Goal: Information Seeking & Learning: Learn about a topic

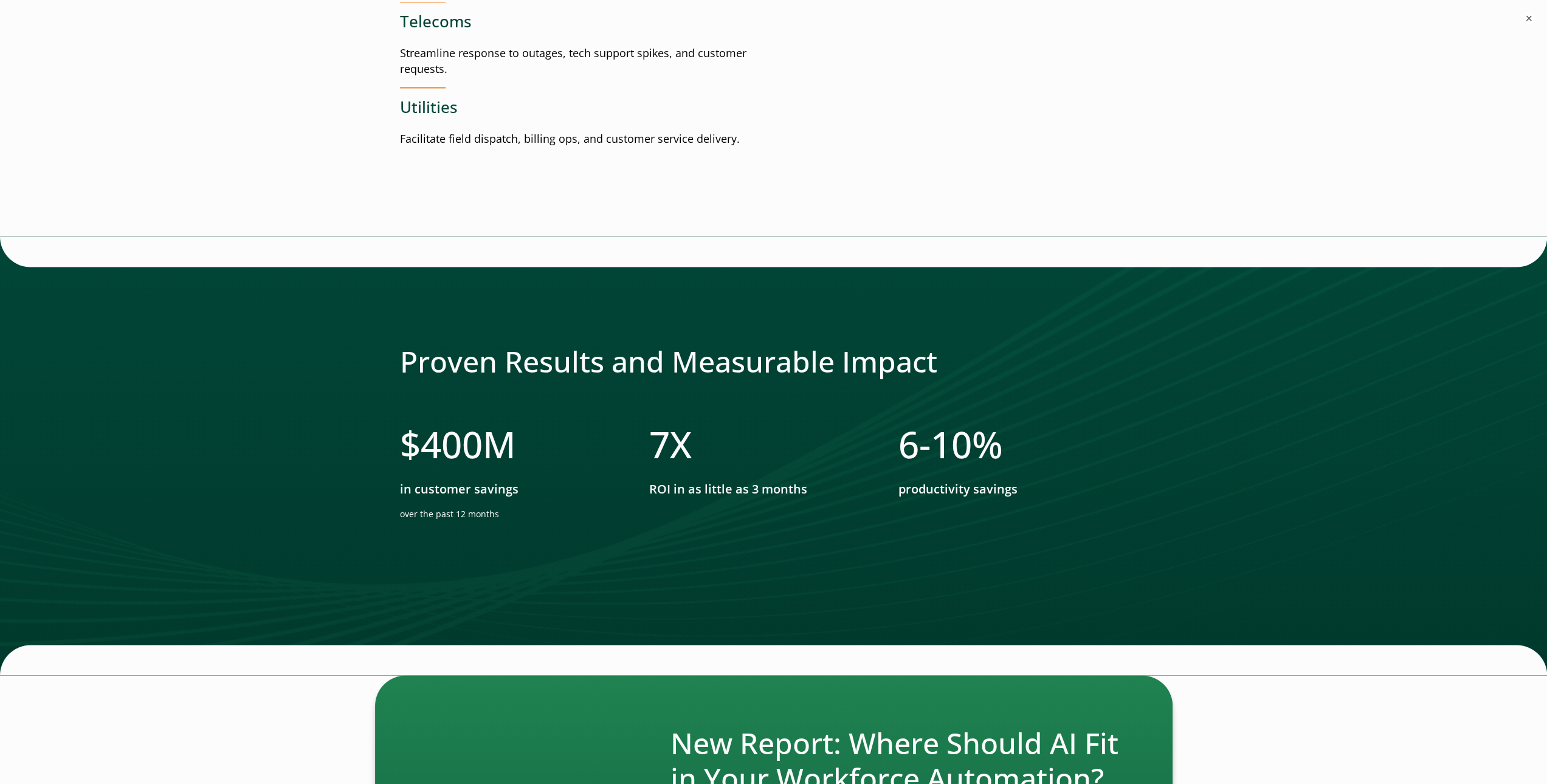
scroll to position [2005, 0]
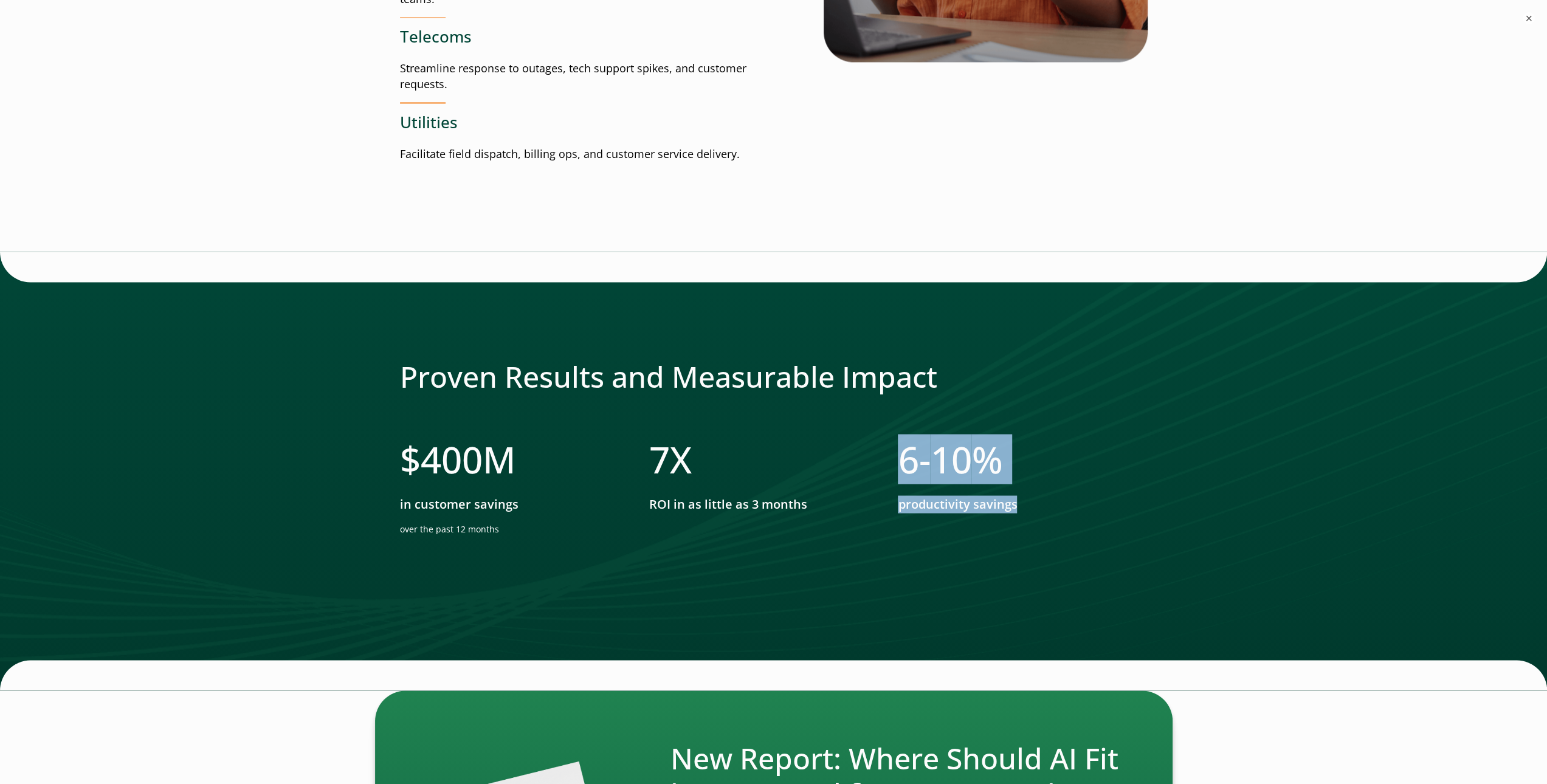
drag, startPoint x: 901, startPoint y: 467, endPoint x: 1015, endPoint y: 505, distance: 120.2
click at [1015, 505] on li "6- 10 % productivity savings​" at bounding box center [1022, 490] width 249 height 108
copy li "6- 10 % productivity savings"
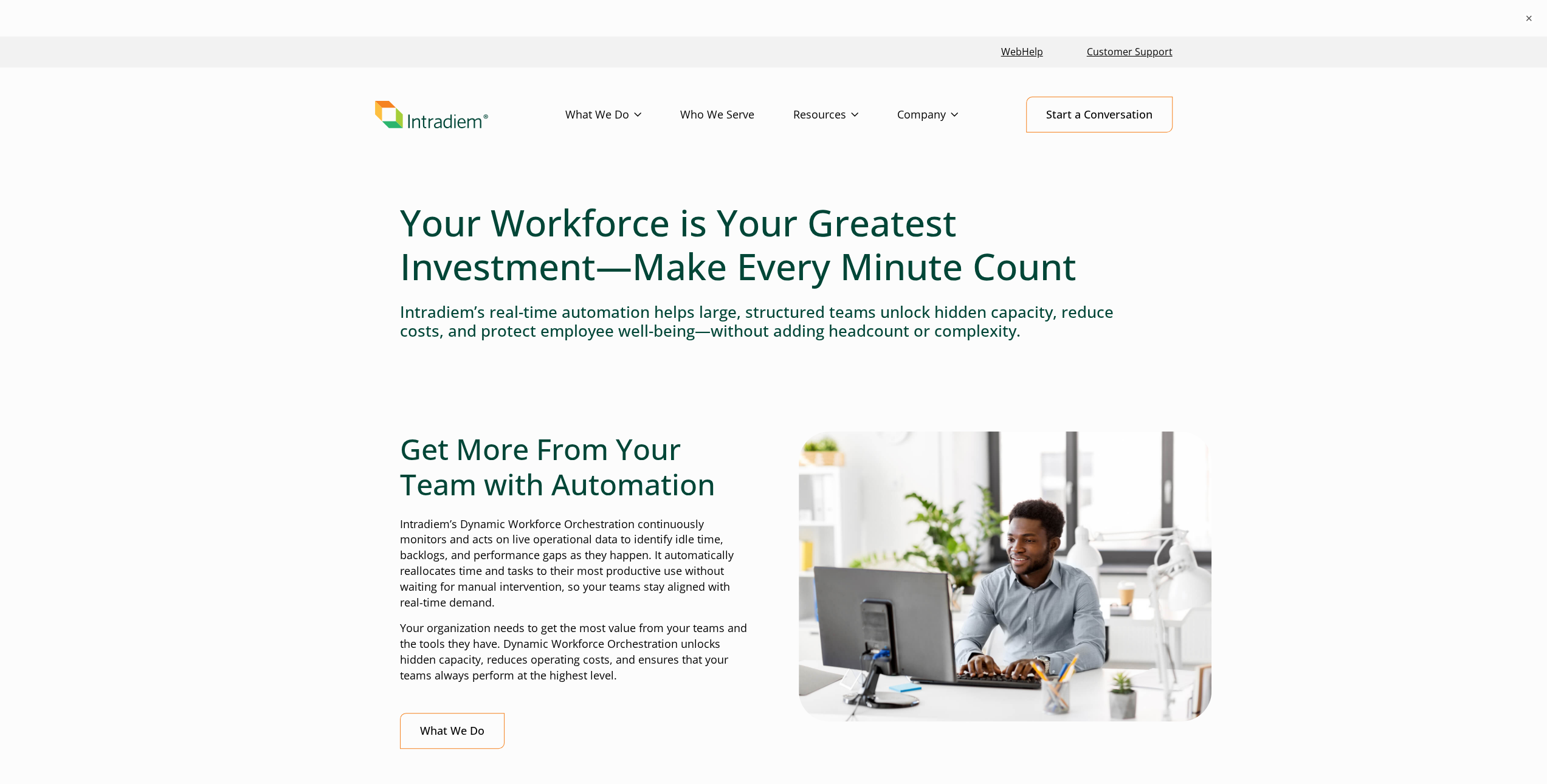
scroll to position [122, 0]
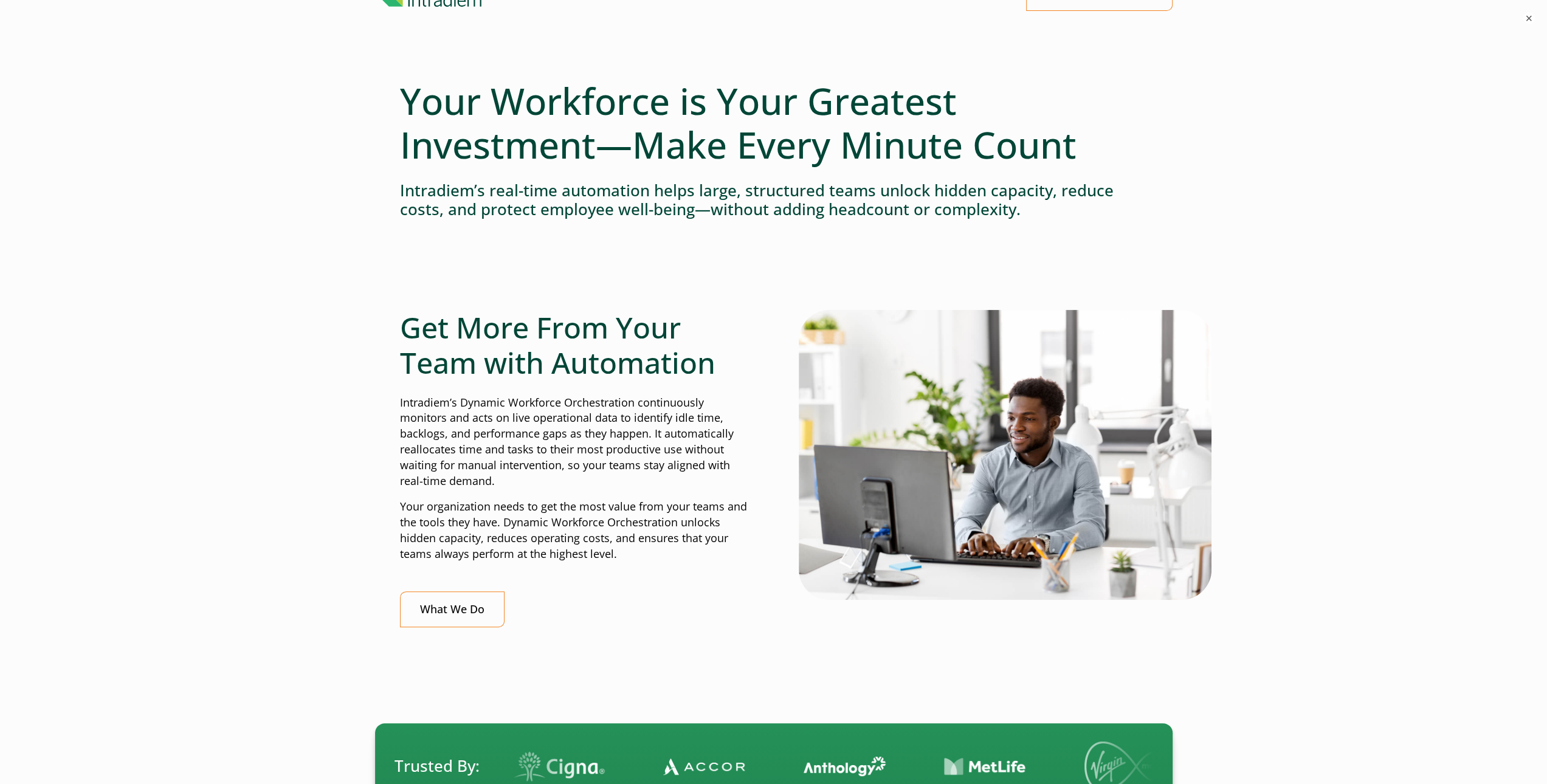
click at [626, 398] on p "Intradiem’s Dynamic Workforce Orchestration continuously monitors and acts on l…" at bounding box center [574, 442] width 349 height 94
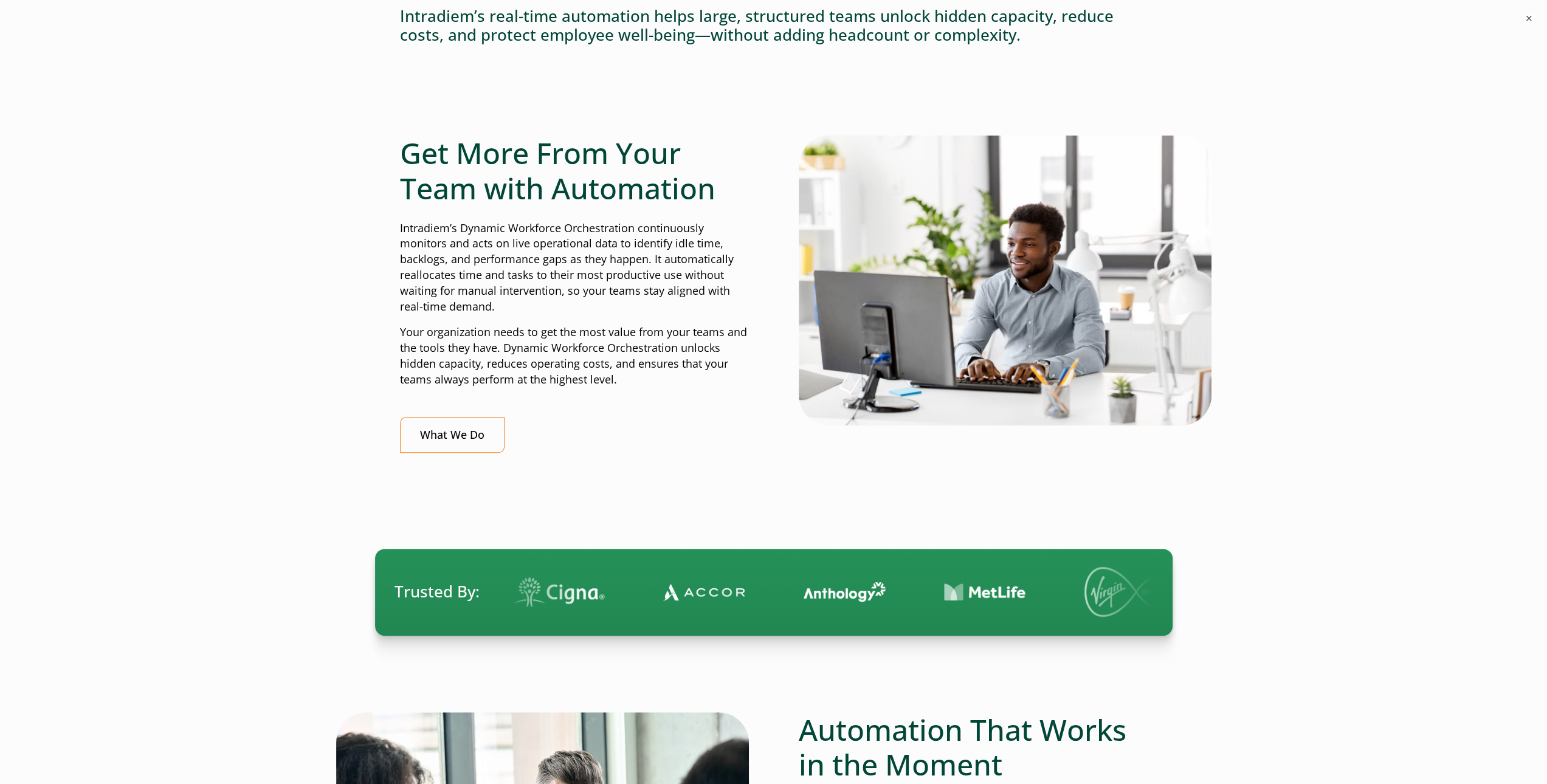
scroll to position [0, 0]
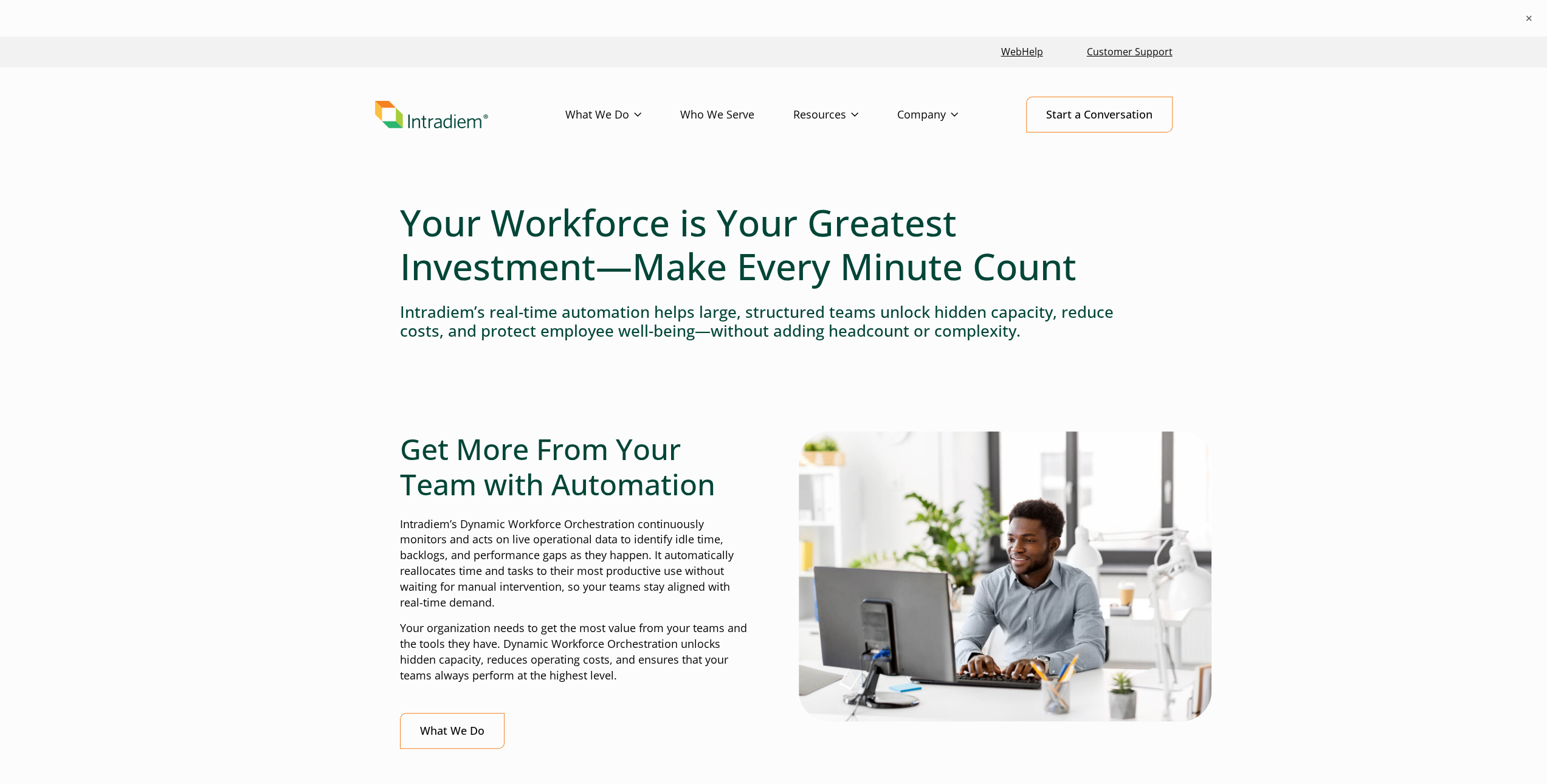
click at [728, 120] on link "Who We Serve" at bounding box center [737, 114] width 113 height 35
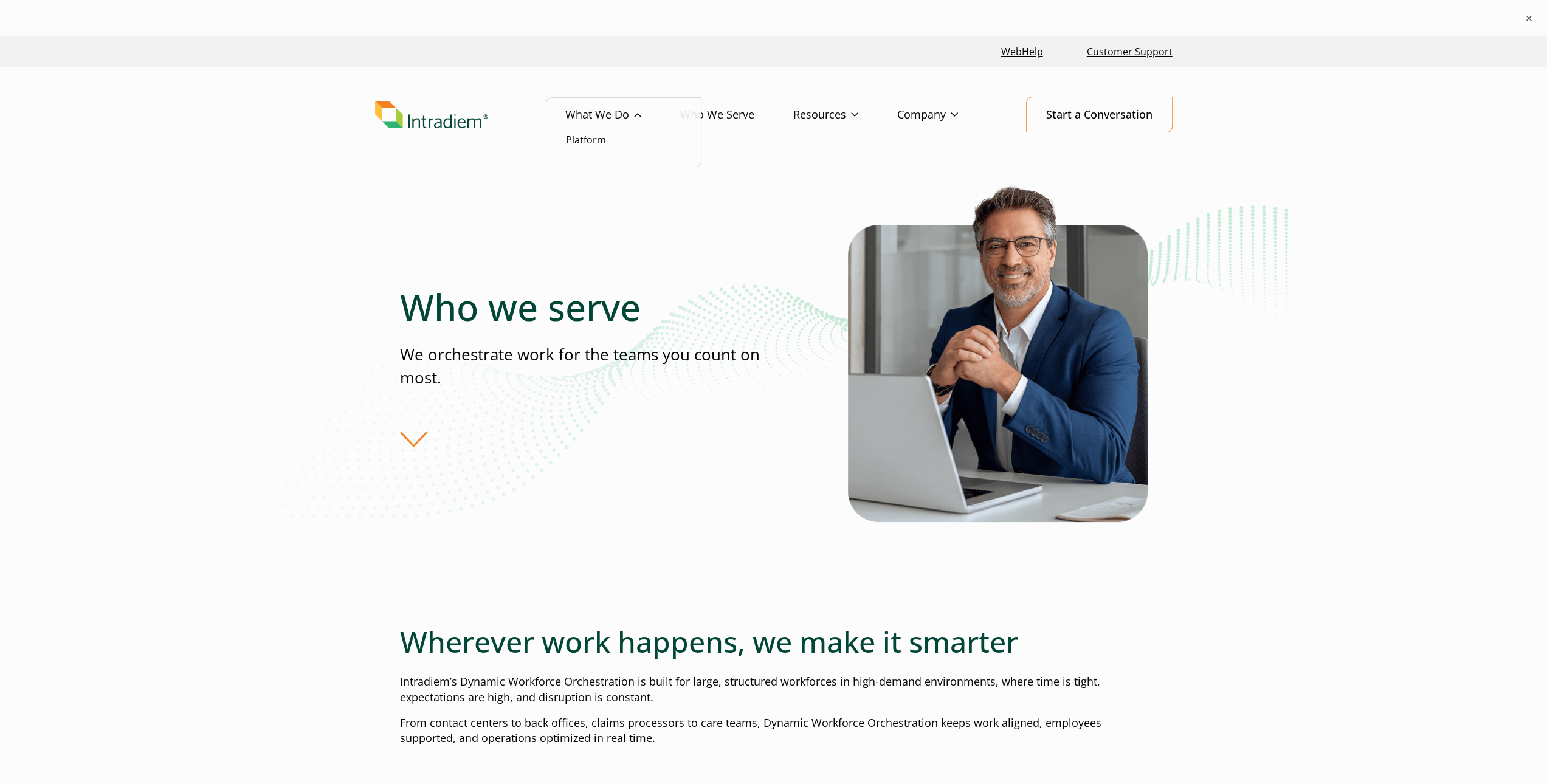
click at [597, 114] on link "What We Do" at bounding box center [622, 114] width 115 height 35
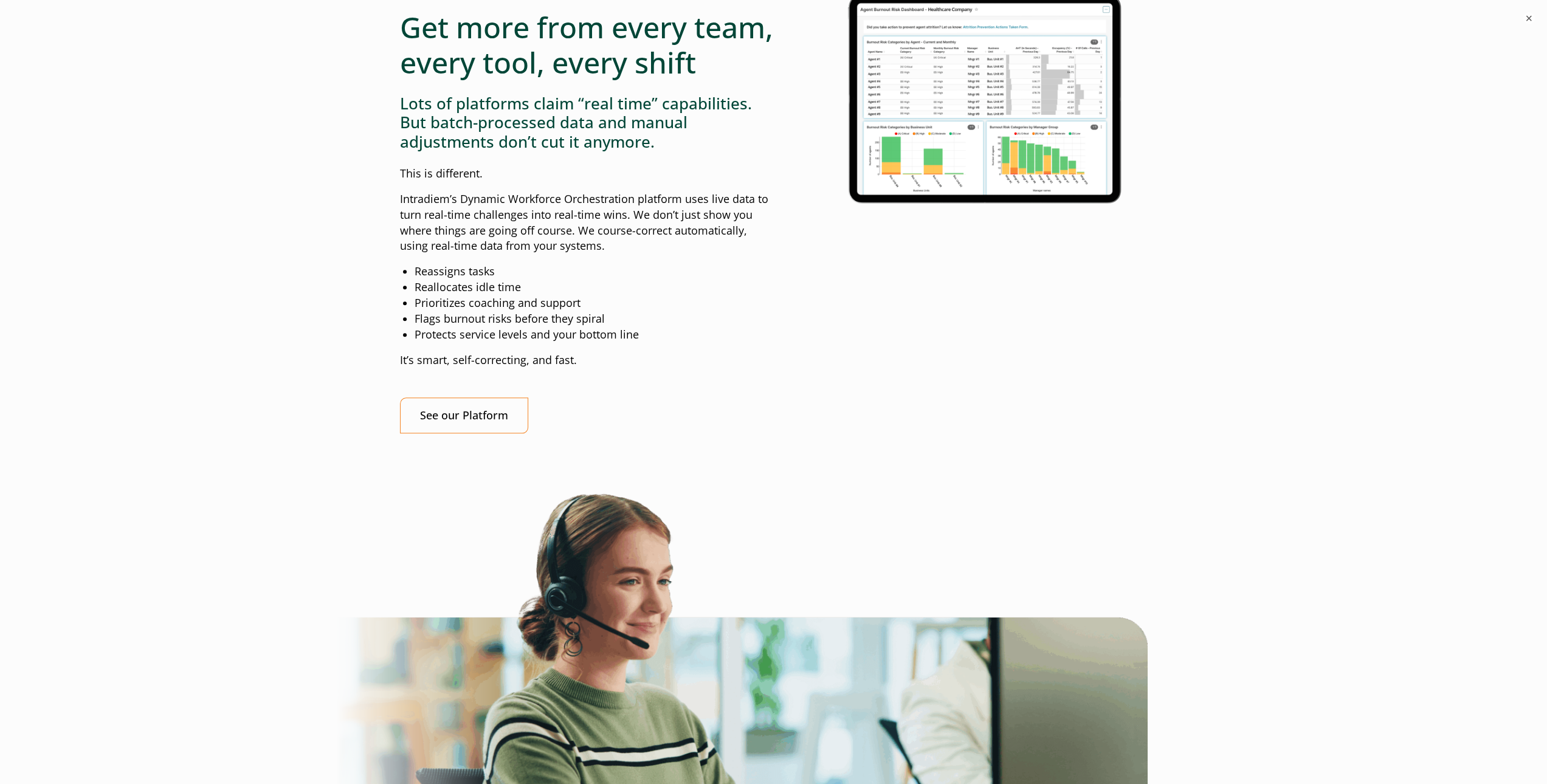
scroll to position [1155, 0]
